Goal: Task Accomplishment & Management: Manage account settings

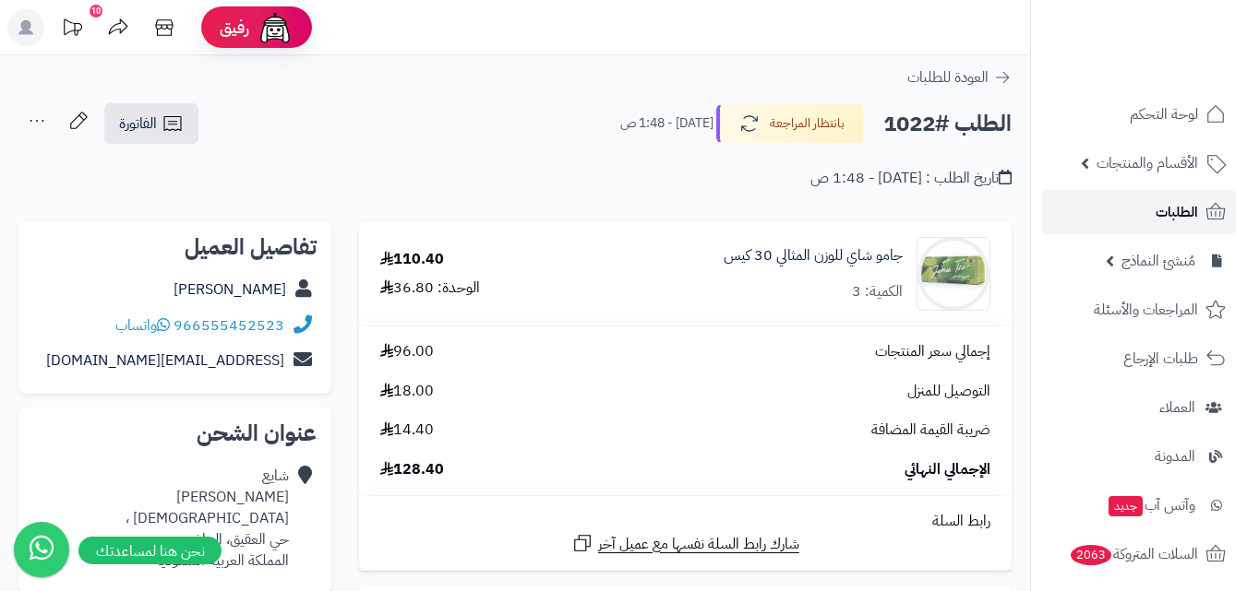
click at [1200, 224] on link "الطلبات" at bounding box center [1139, 212] width 194 height 44
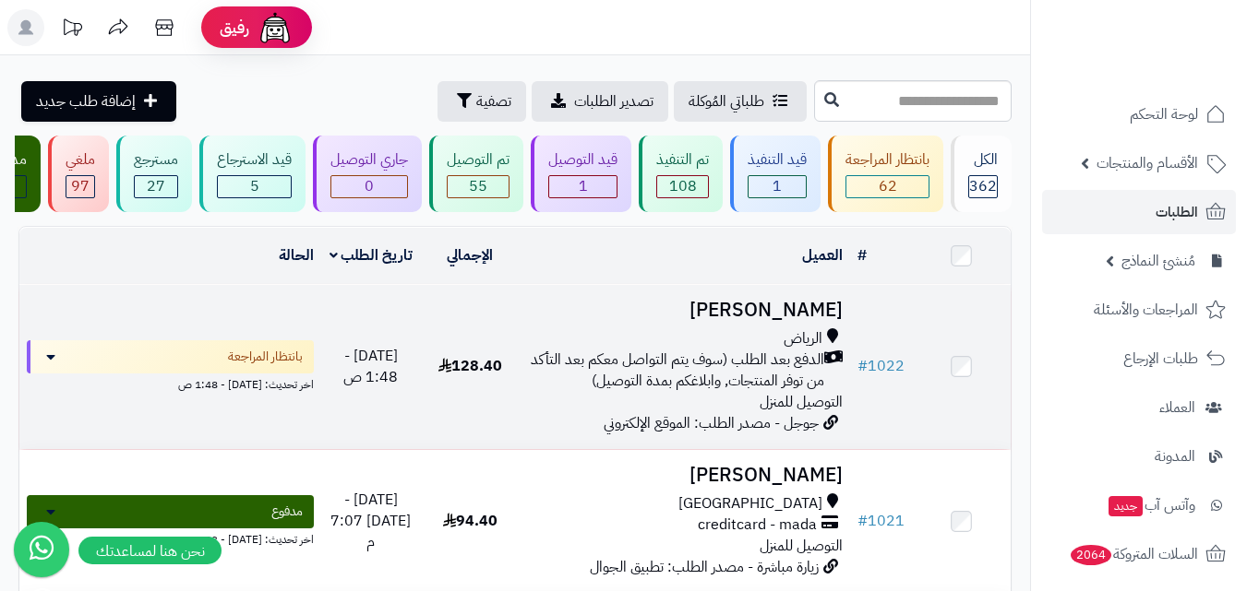
scroll to position [92, 0]
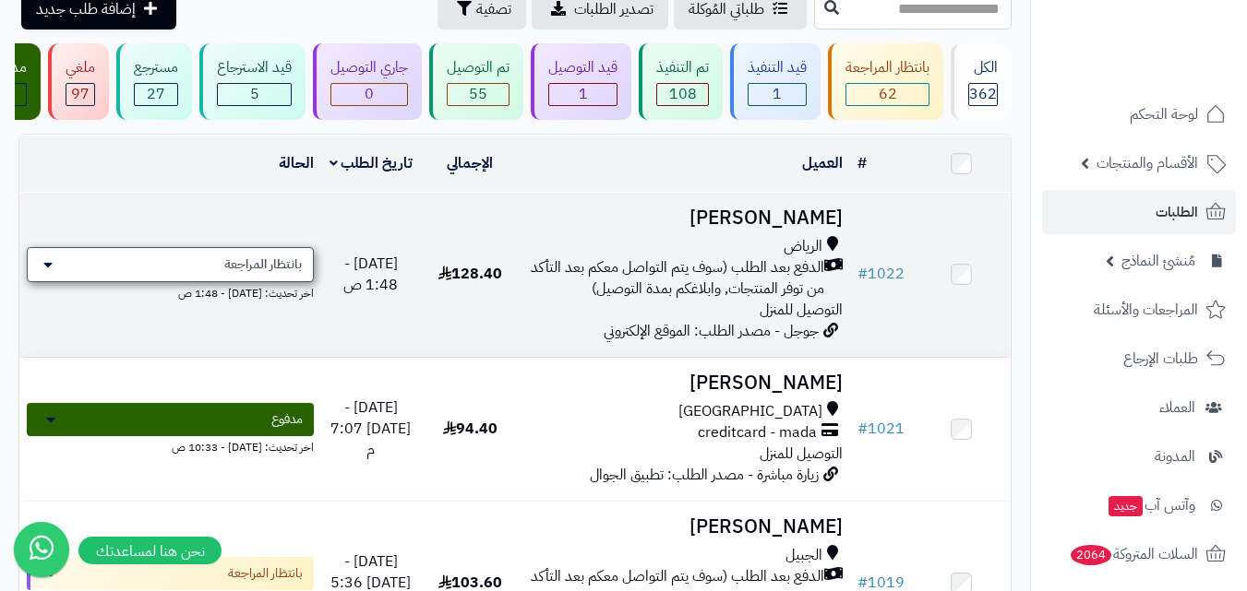
click at [248, 264] on div "بانتظار المراجعة" at bounding box center [170, 264] width 287 height 35
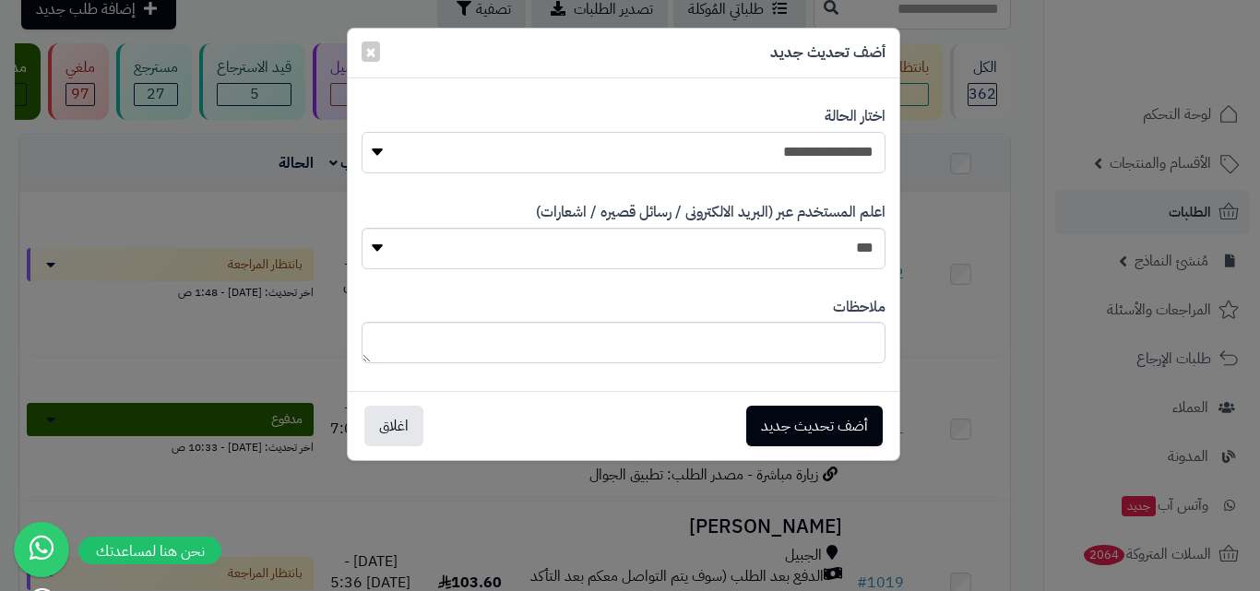
click at [810, 159] on select "**********" at bounding box center [624, 153] width 524 height 42
select select "*"
click at [362, 132] on select "**********" at bounding box center [624, 153] width 524 height 42
click at [807, 416] on button "أضف تحديث جديد" at bounding box center [814, 425] width 137 height 41
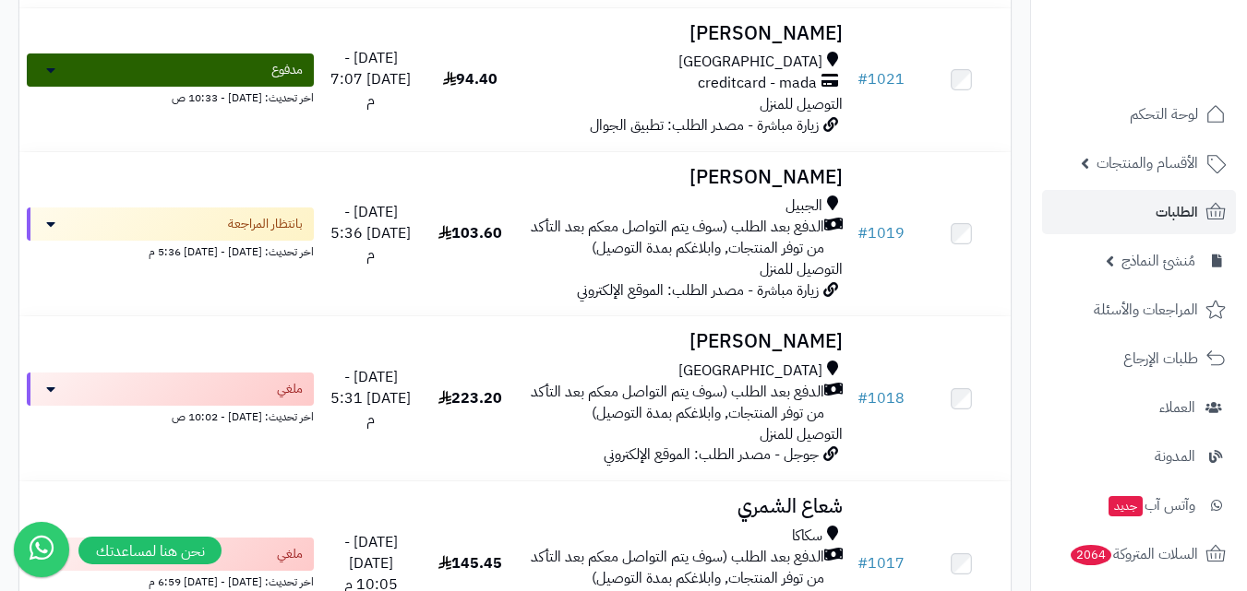
scroll to position [442, 0]
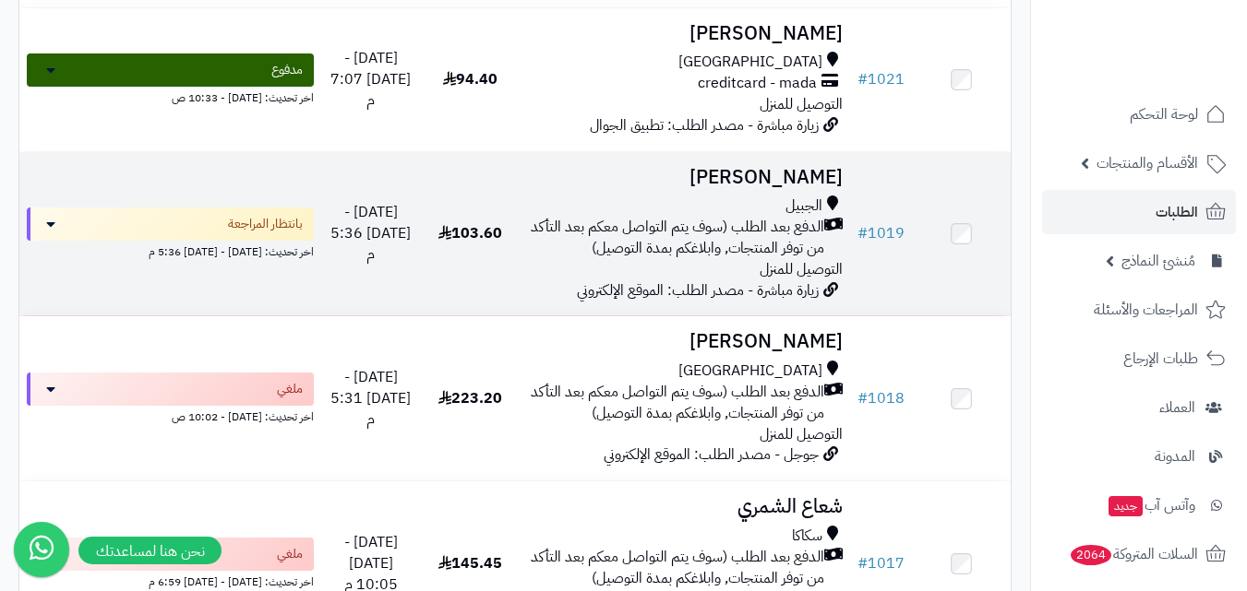
click at [484, 245] on span "103.60" at bounding box center [470, 233] width 64 height 22
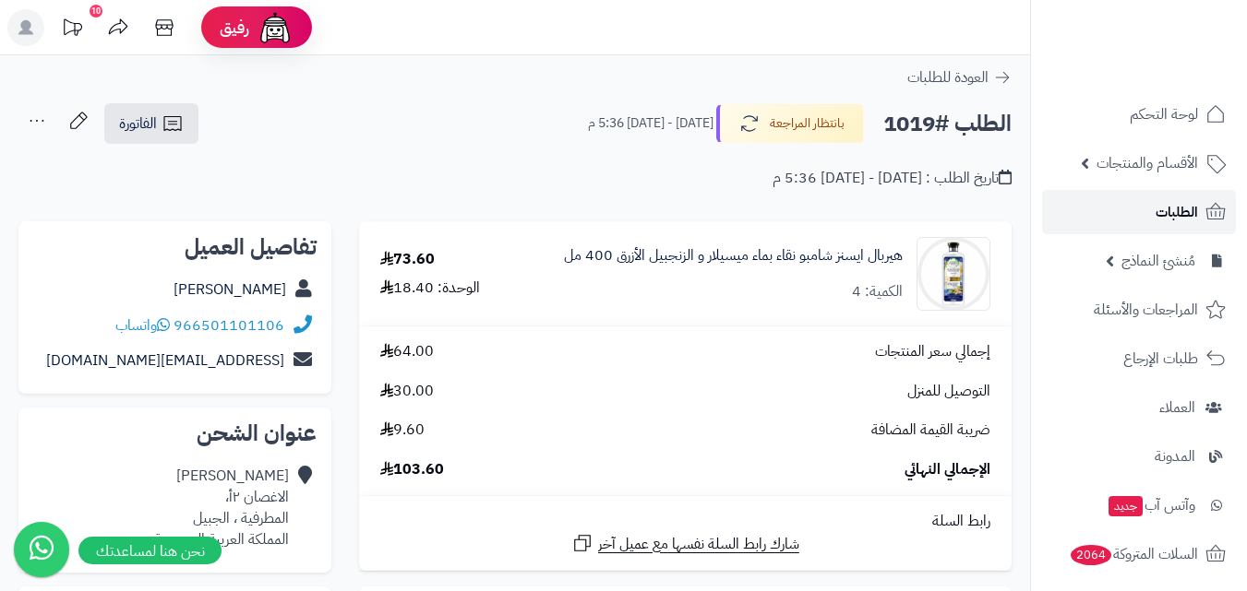
click at [1150, 213] on link "الطلبات" at bounding box center [1139, 212] width 194 height 44
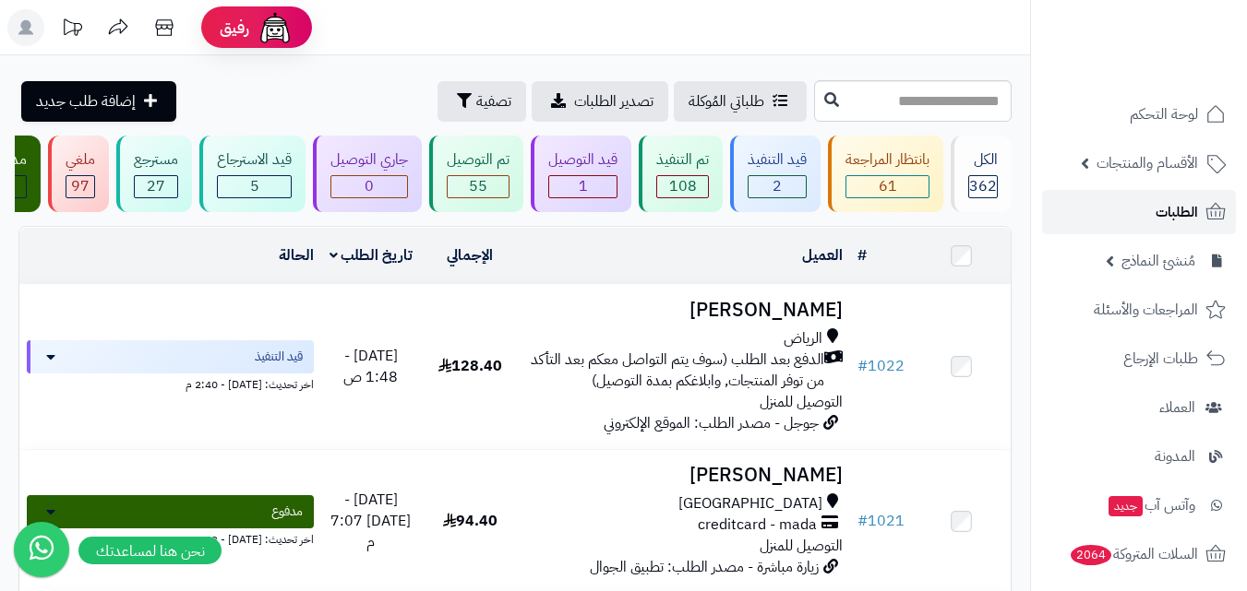
click at [1163, 215] on span "الطلبات" at bounding box center [1176, 212] width 42 height 26
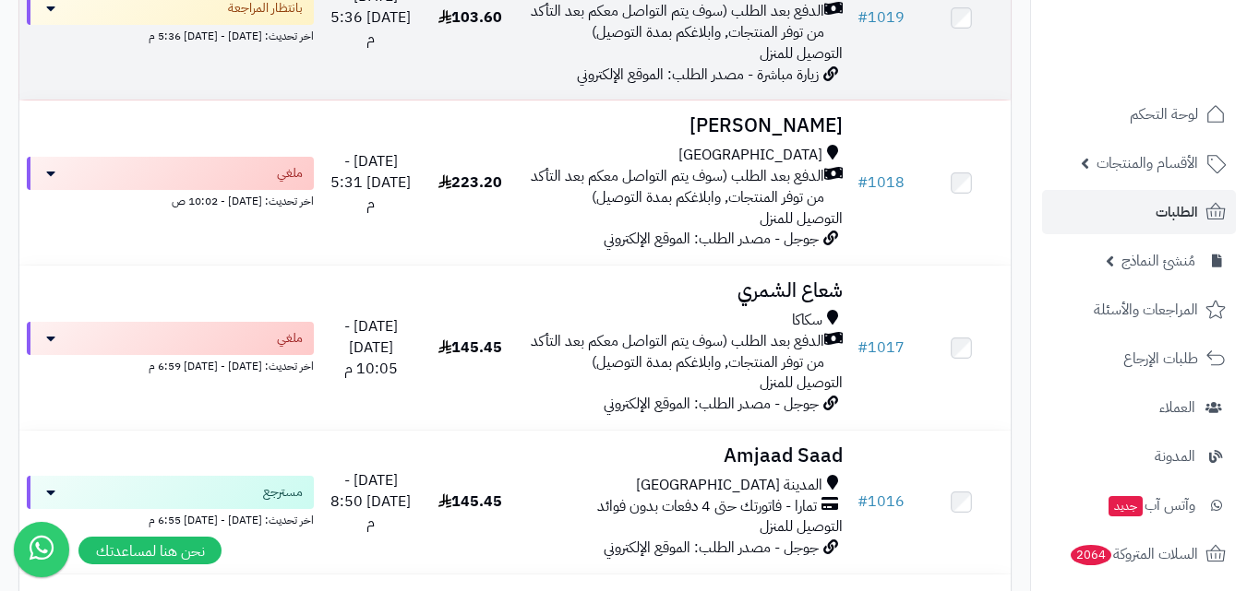
scroll to position [369, 0]
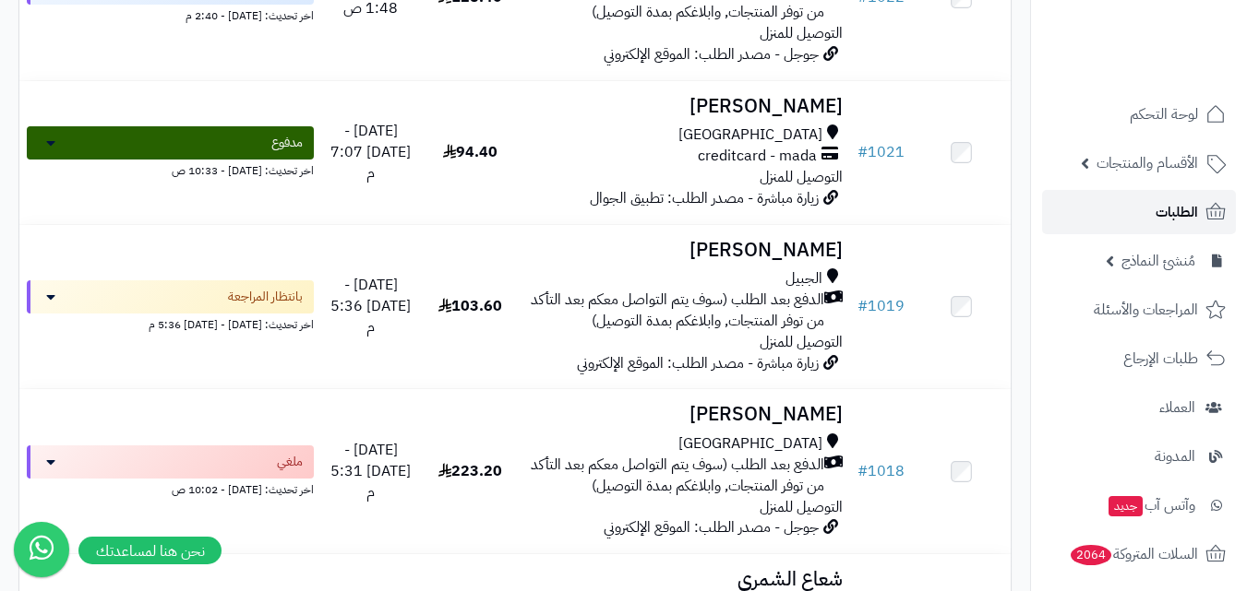
click at [1102, 220] on link "الطلبات" at bounding box center [1139, 212] width 194 height 44
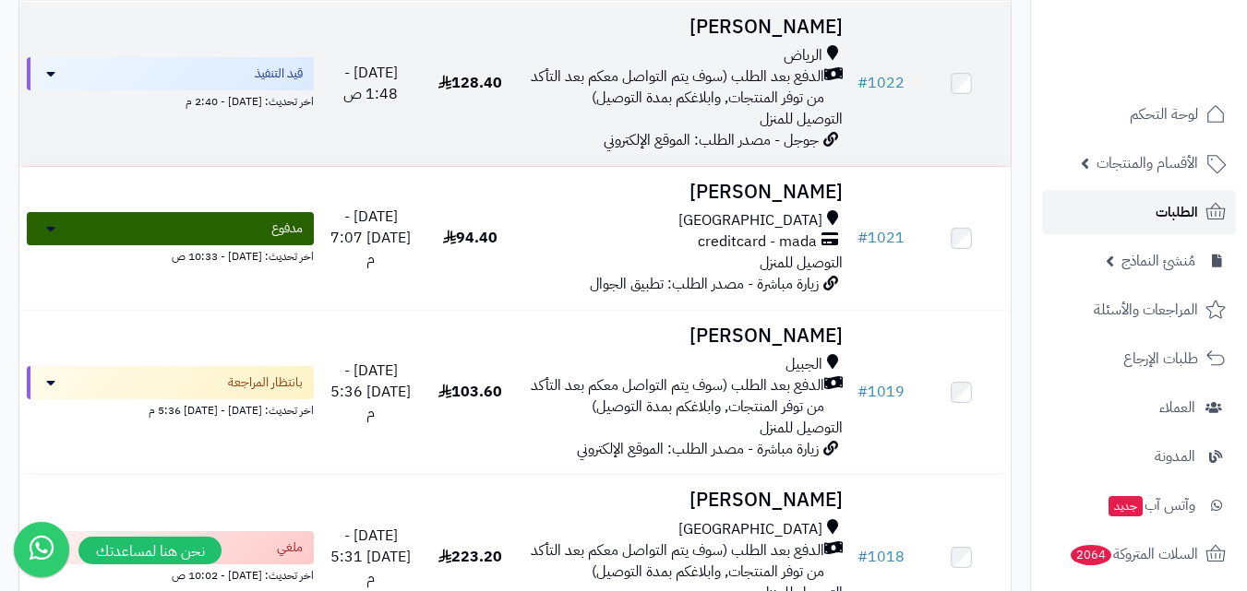
scroll to position [47, 0]
